Goal: Task Accomplishment & Management: Complete application form

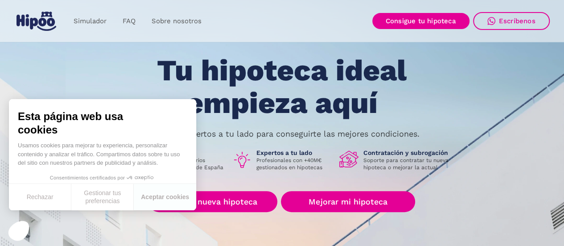
scroll to position [45, 0]
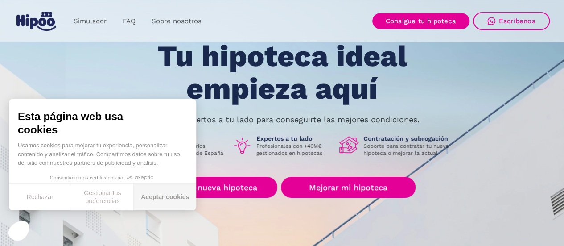
click at [180, 193] on button "Aceptar cookies" at bounding box center [165, 197] width 62 height 26
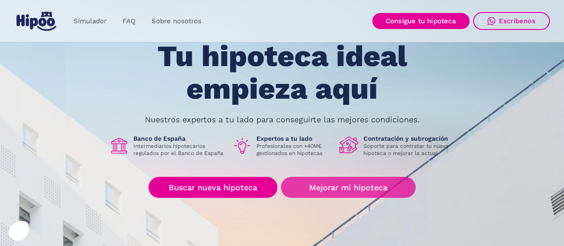
click at [302, 187] on link "Mejorar mi hipoteca" at bounding box center [348, 187] width 134 height 21
click at [329, 185] on link "Mejorar mi hipoteca" at bounding box center [348, 187] width 134 height 21
